Goal: Information Seeking & Learning: Find specific fact

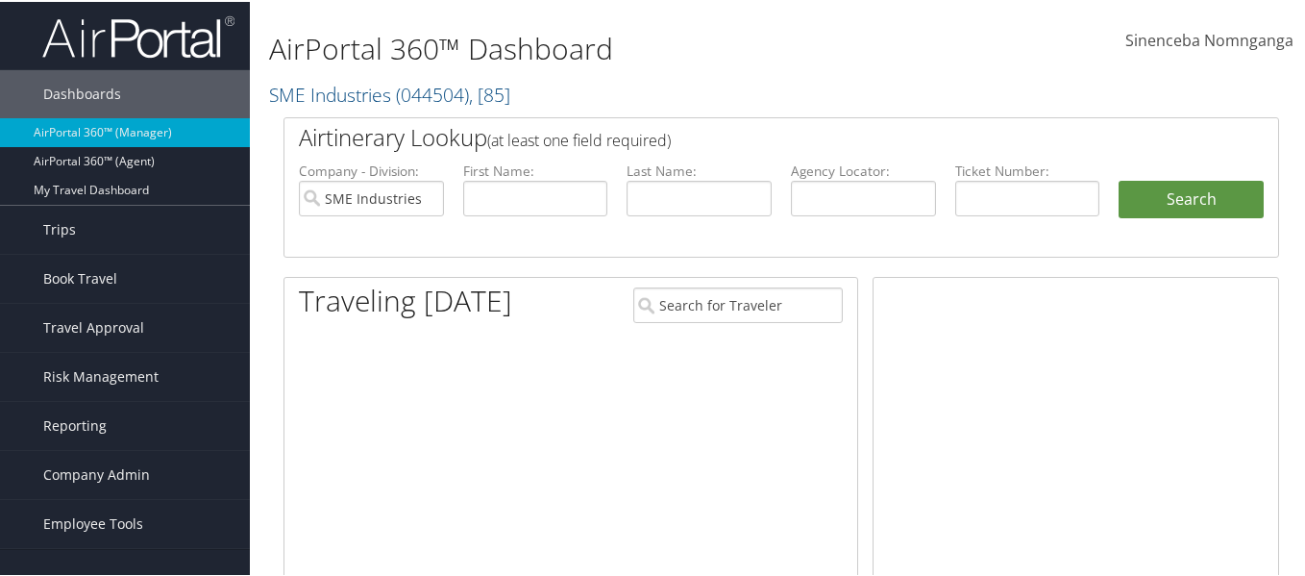
click at [426, 200] on input "SME Industries" at bounding box center [371, 197] width 145 height 36
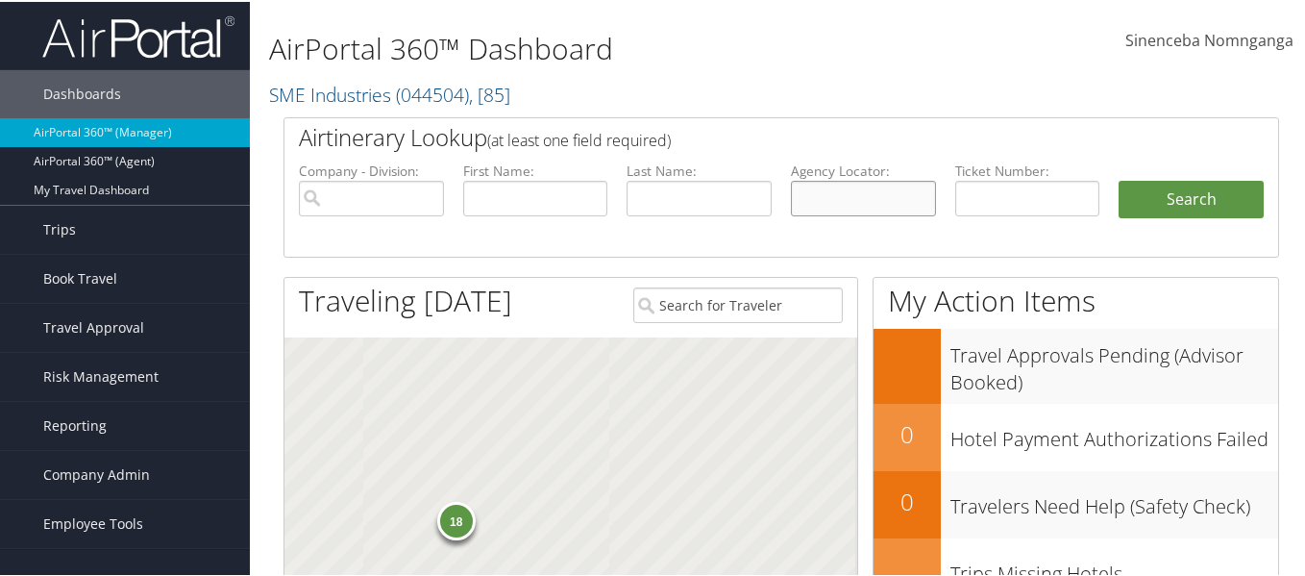
click at [857, 193] on input "text" at bounding box center [863, 197] width 145 height 36
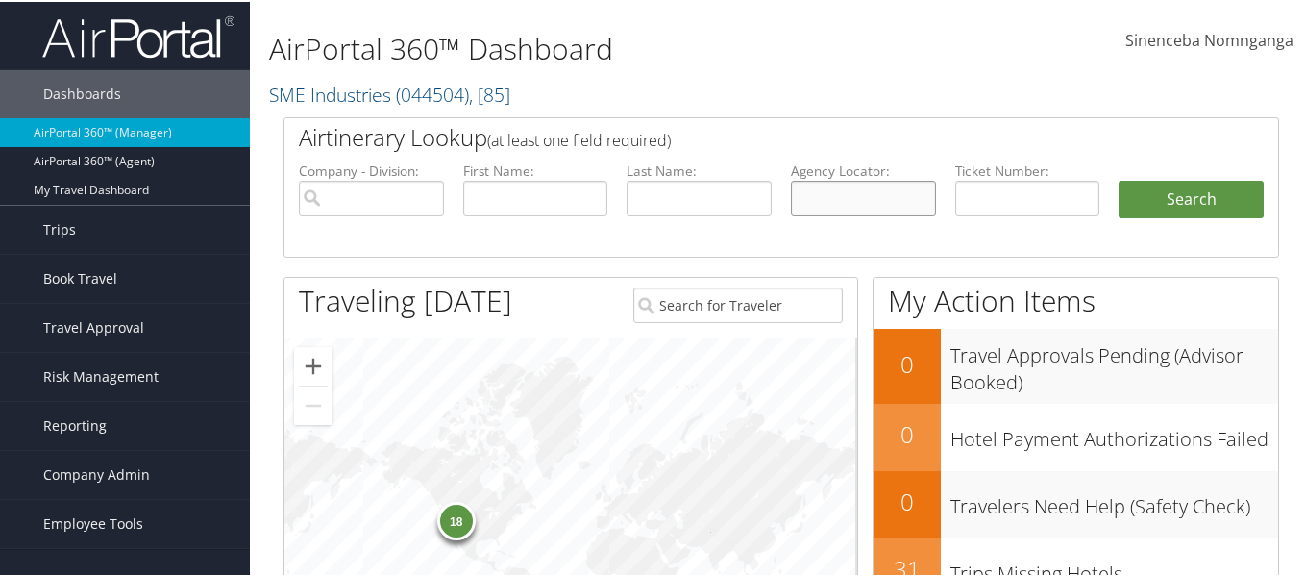
click at [858, 204] on input "text" at bounding box center [863, 197] width 145 height 36
paste input "SiyaMcela16!"
type input "S"
type input "cyxgv1"
click at [1178, 210] on button "Search" at bounding box center [1191, 198] width 145 height 38
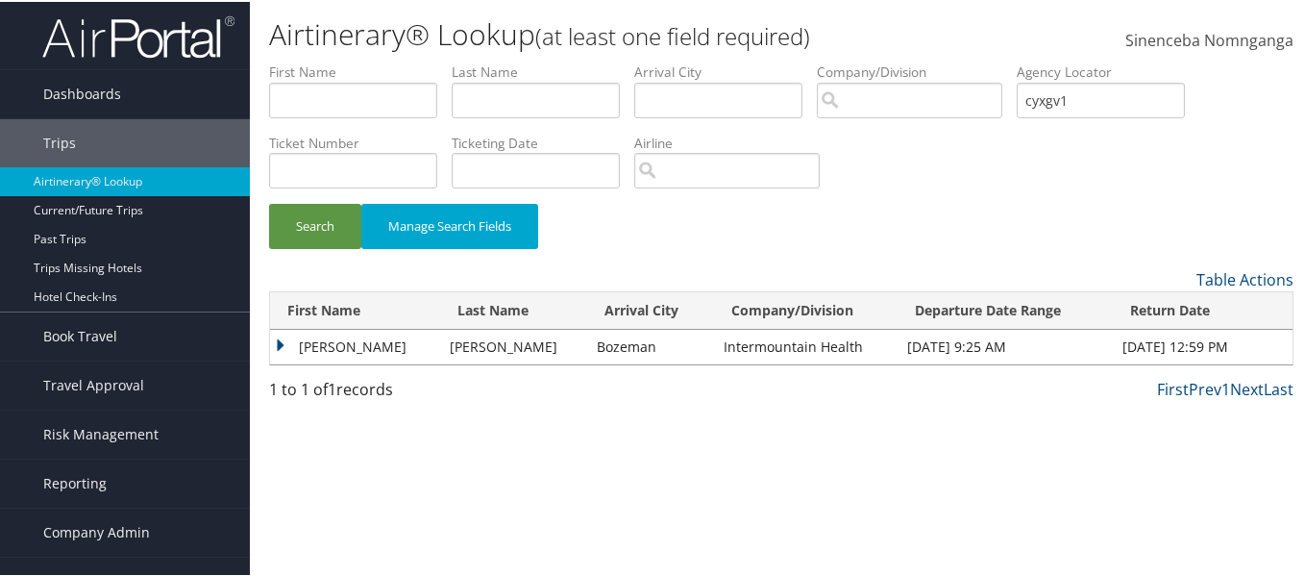
click at [281, 345] on td "[PERSON_NAME]" at bounding box center [355, 345] width 170 height 35
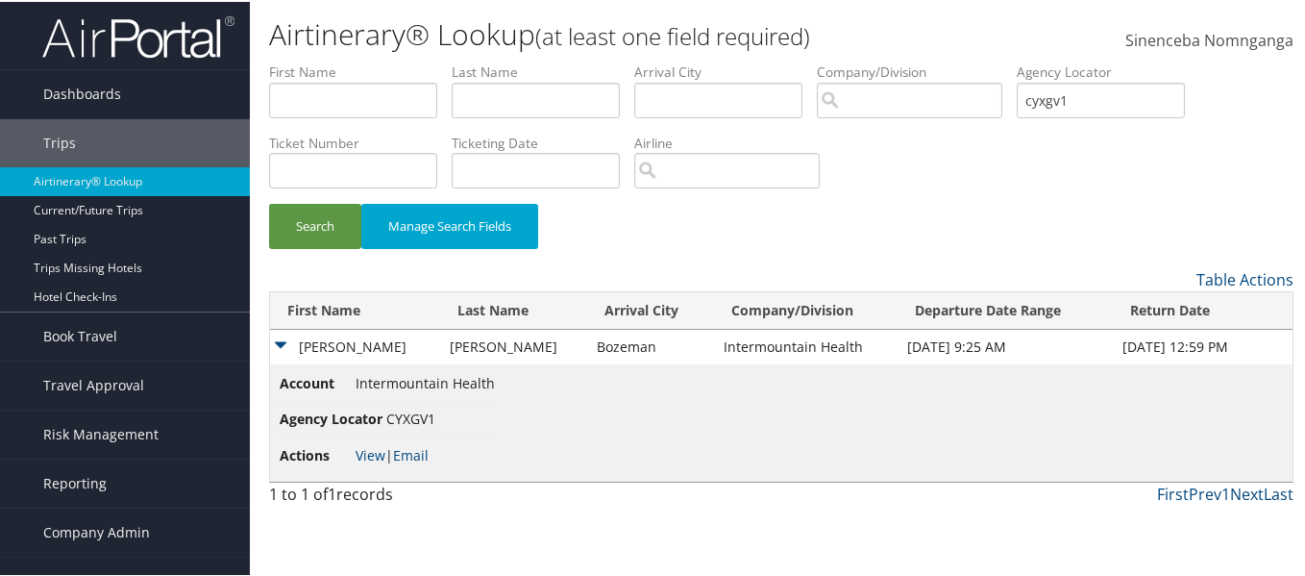
scroll to position [29, 0]
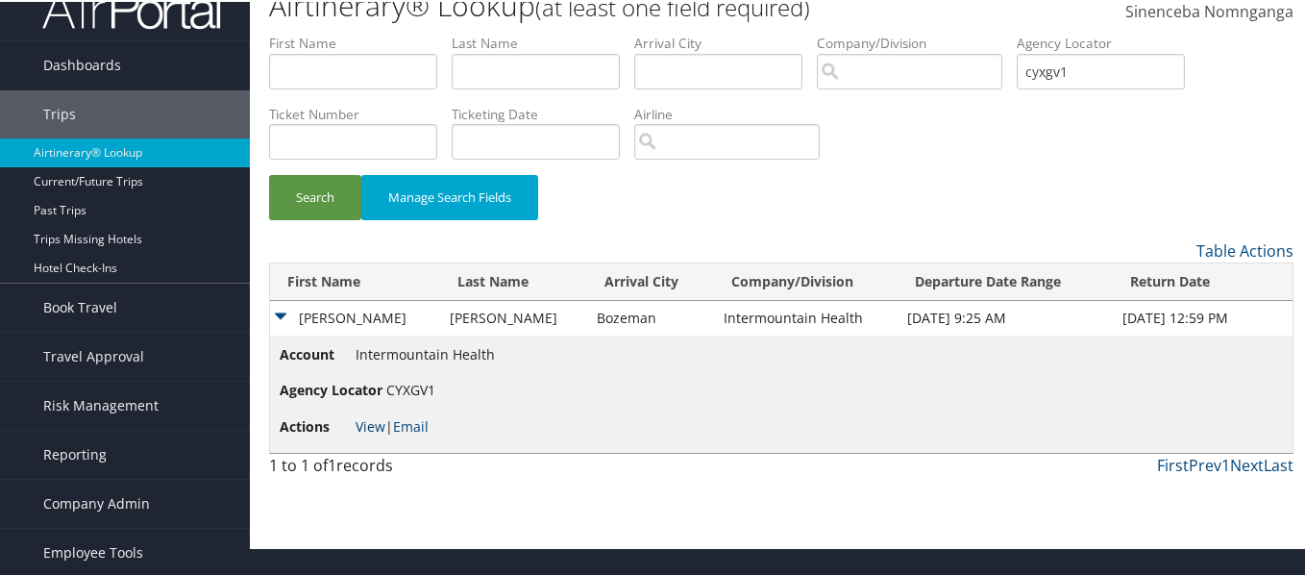
click at [366, 419] on link "View" at bounding box center [371, 424] width 30 height 18
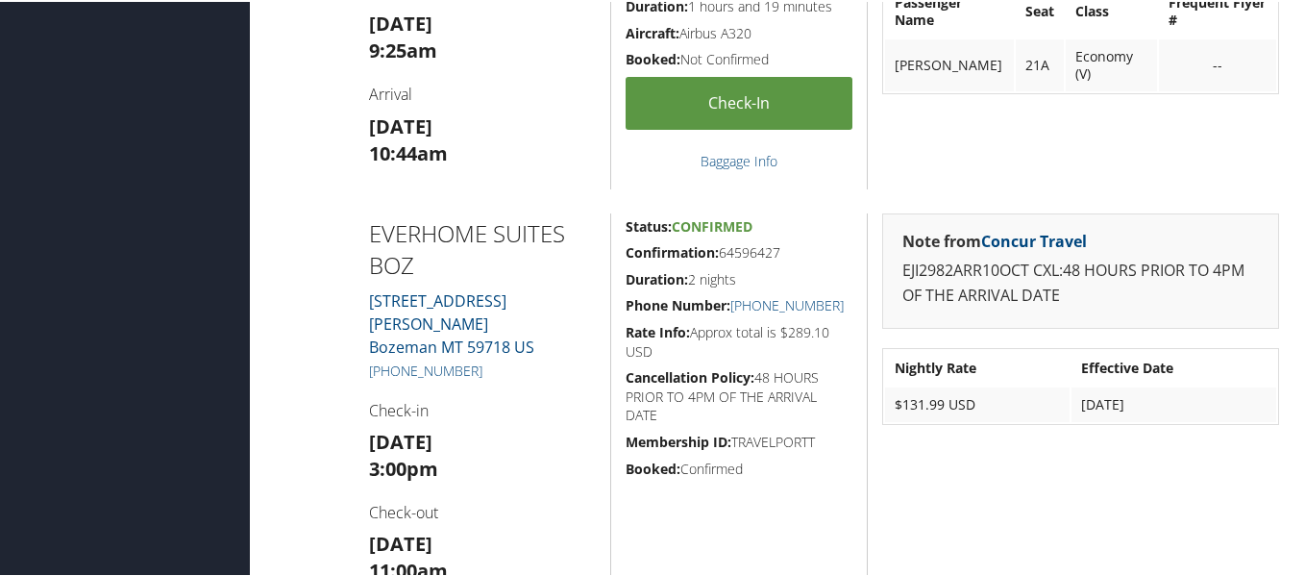
scroll to position [953, 0]
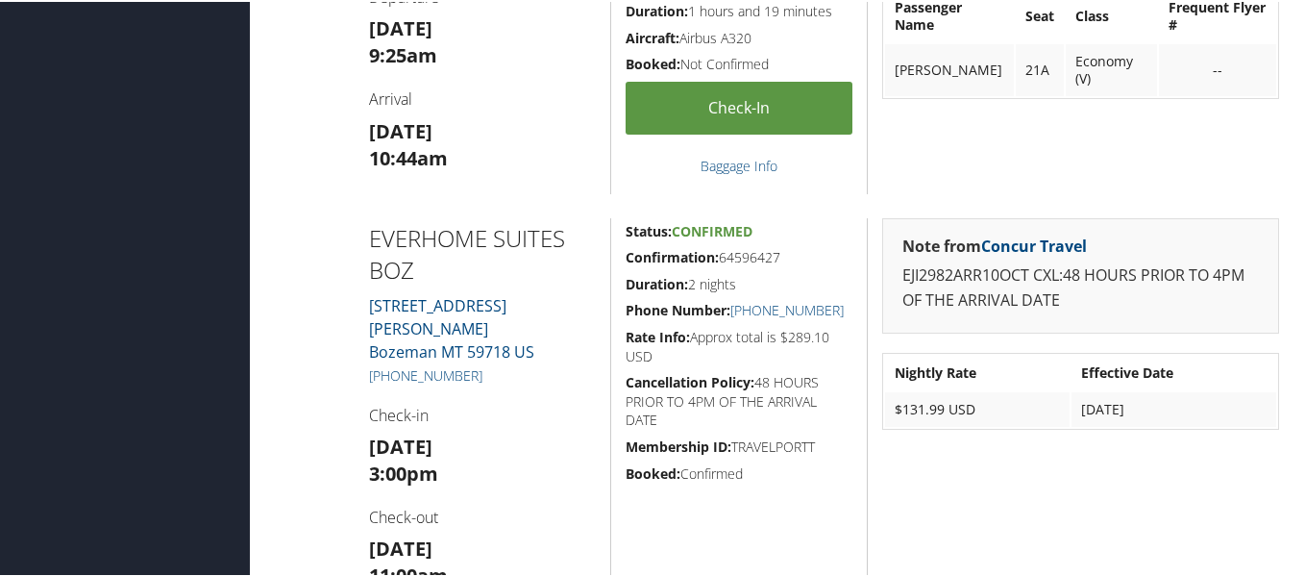
click at [481, 364] on h5 "[PHONE_NUMBER]" at bounding box center [483, 373] width 228 height 19
drag, startPoint x: 479, startPoint y: 352, endPoint x: 369, endPoint y: 346, distance: 109.7
click at [369, 364] on h5 "[PHONE_NUMBER]" at bounding box center [483, 373] width 228 height 19
copy div "[PHONE_NUMBER]"
drag, startPoint x: 722, startPoint y: 259, endPoint x: 782, endPoint y: 259, distance: 60.6
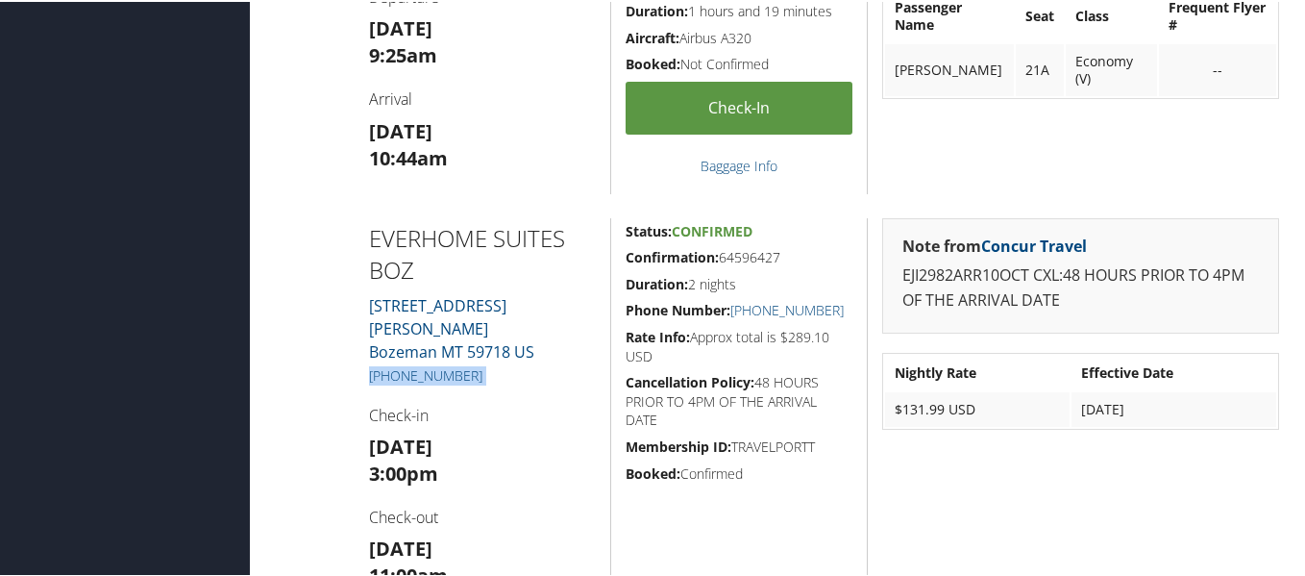
click at [782, 259] on h5 "Confirmation: 64596427" at bounding box center [739, 255] width 227 height 19
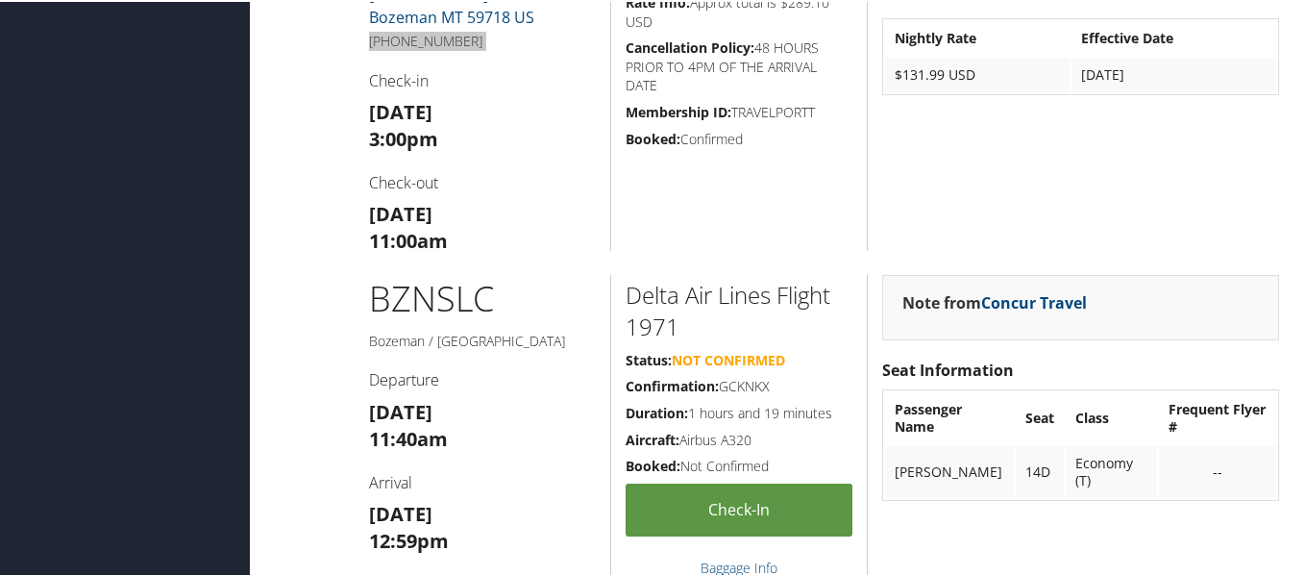
scroll to position [1346, 0]
